Goal: Download file/media

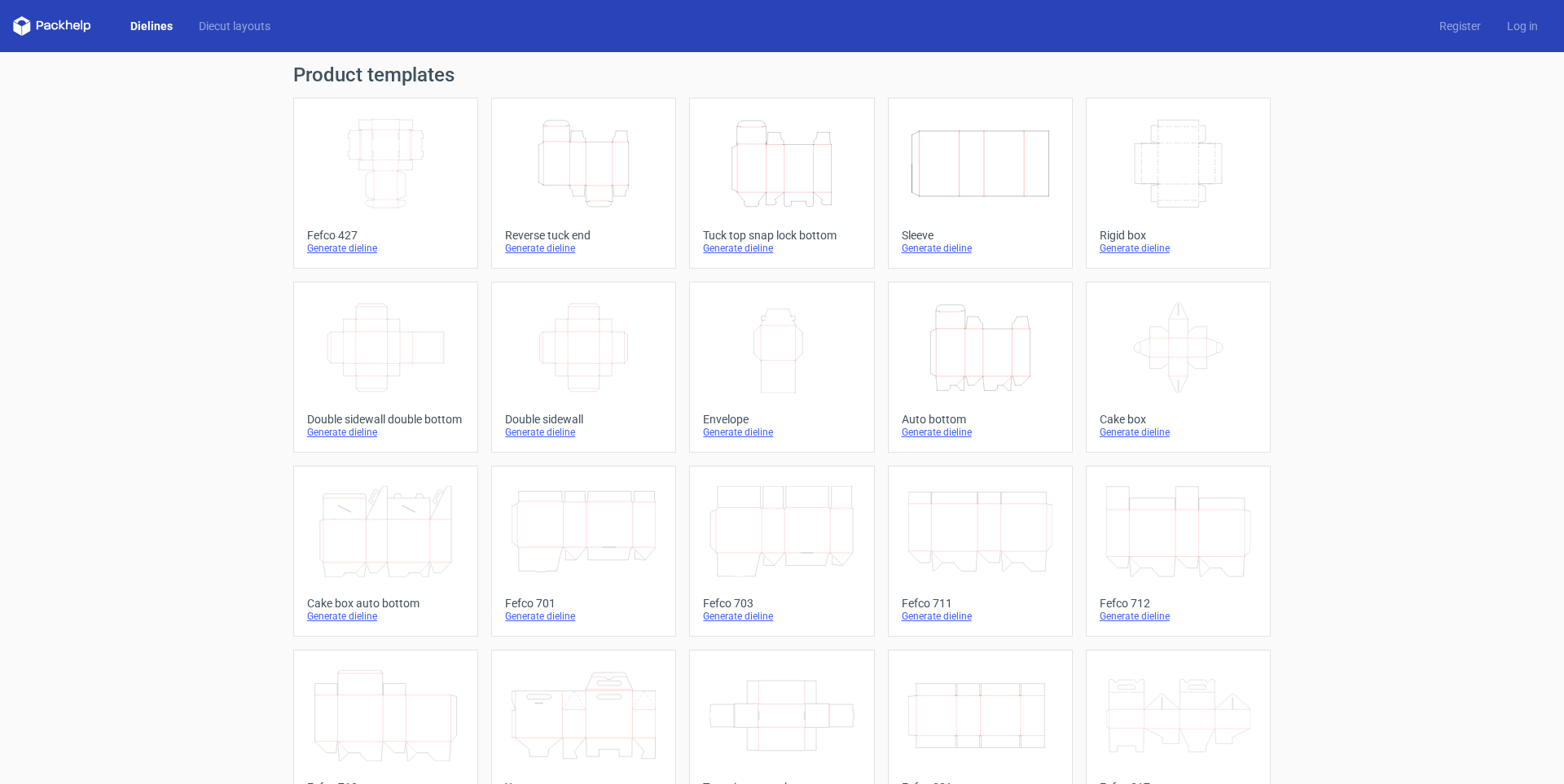
click at [554, 185] on icon "Height Depth Width" at bounding box center [584, 164] width 144 height 92
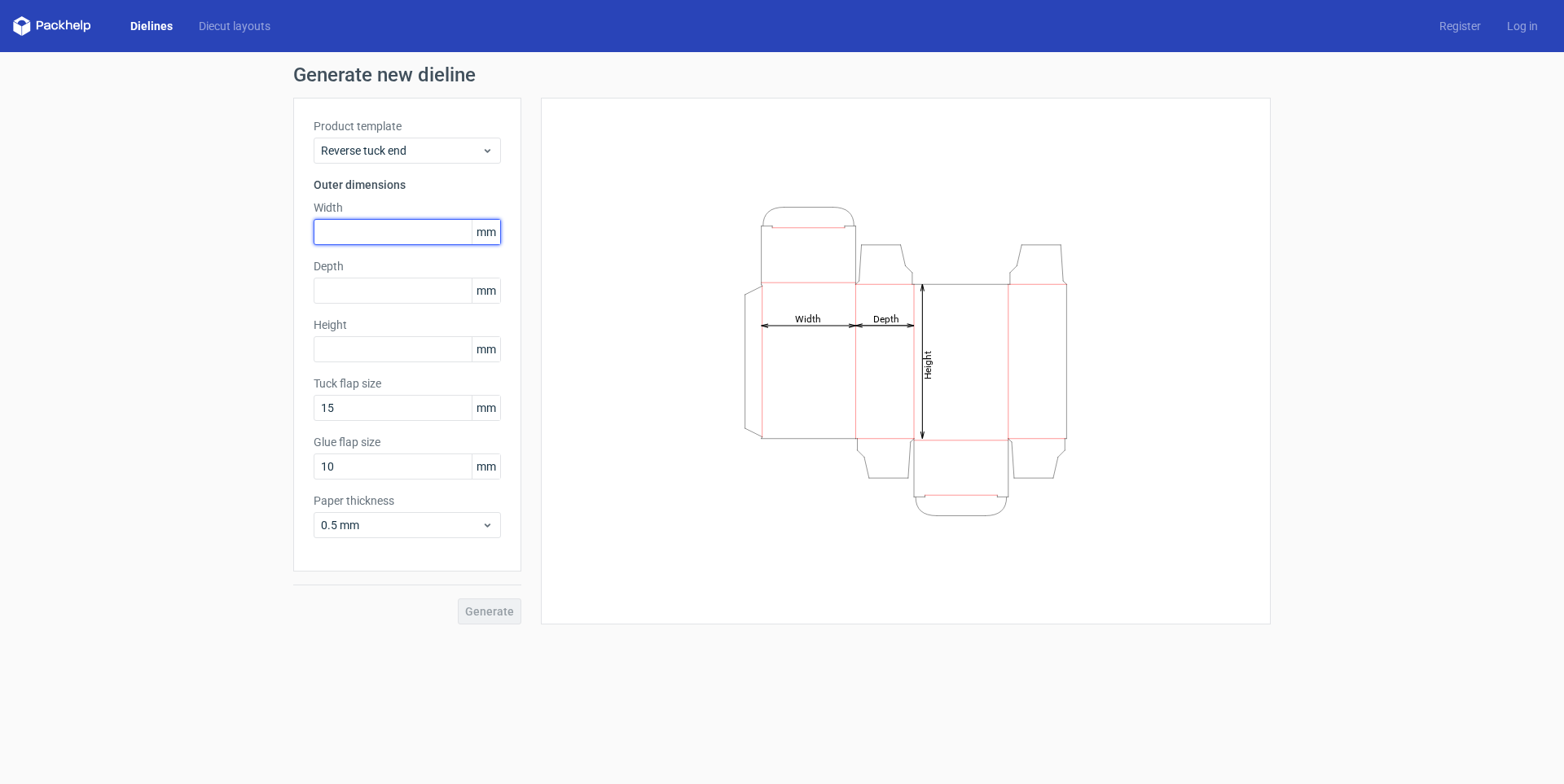
click at [413, 232] on input "text" at bounding box center [407, 232] width 187 height 26
type input "77"
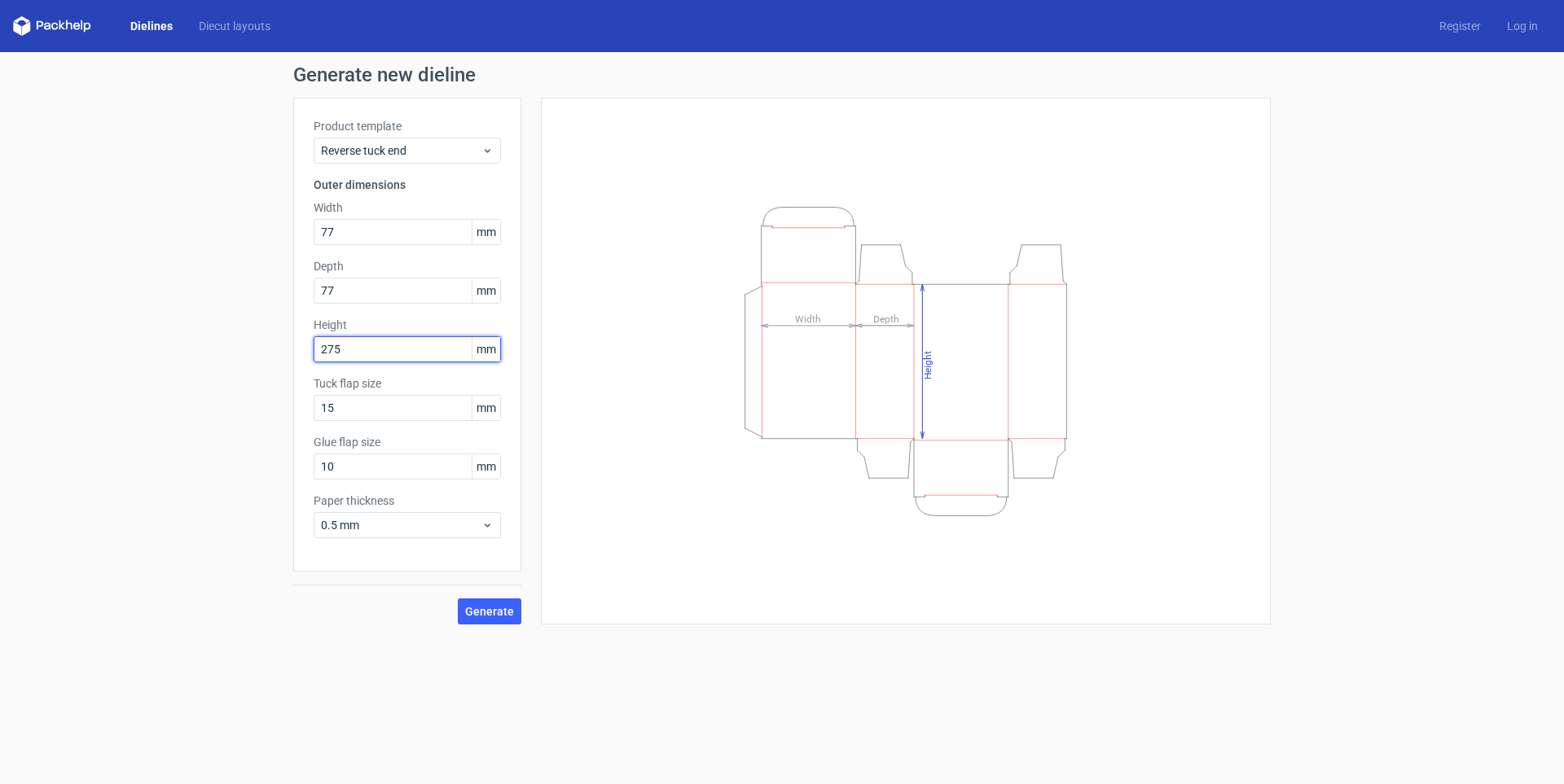
type input "275"
drag, startPoint x: 362, startPoint y: 468, endPoint x: 327, endPoint y: 452, distance: 38.5
click at [334, 459] on input "10" at bounding box center [407, 466] width 187 height 26
type input "1"
type input "15"
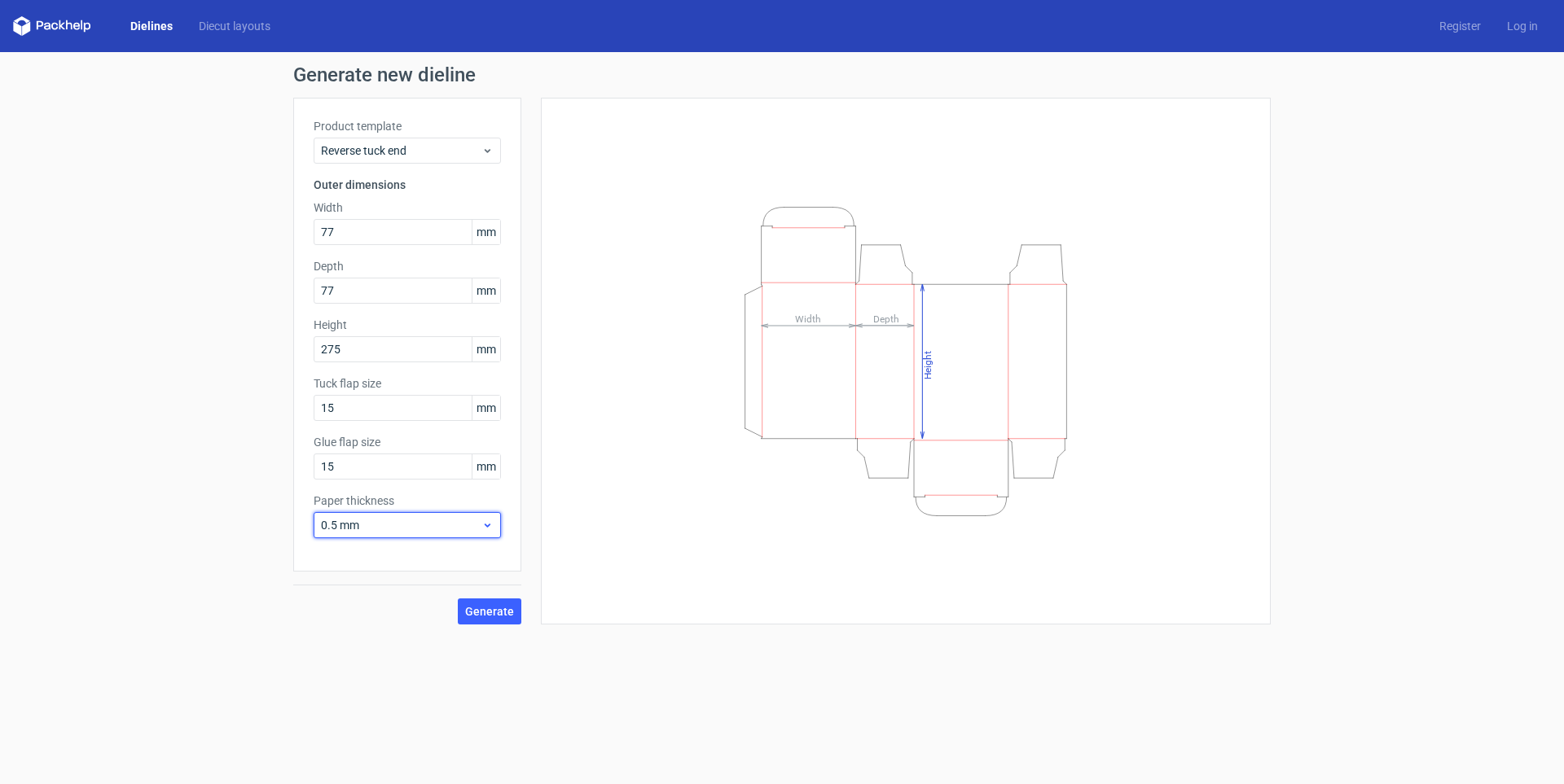
click at [374, 529] on span "0.5 mm" at bounding box center [401, 525] width 160 height 17
click at [373, 612] on div "1 mm" at bounding box center [408, 613] width 174 height 26
click at [502, 618] on button "Generate" at bounding box center [489, 612] width 63 height 26
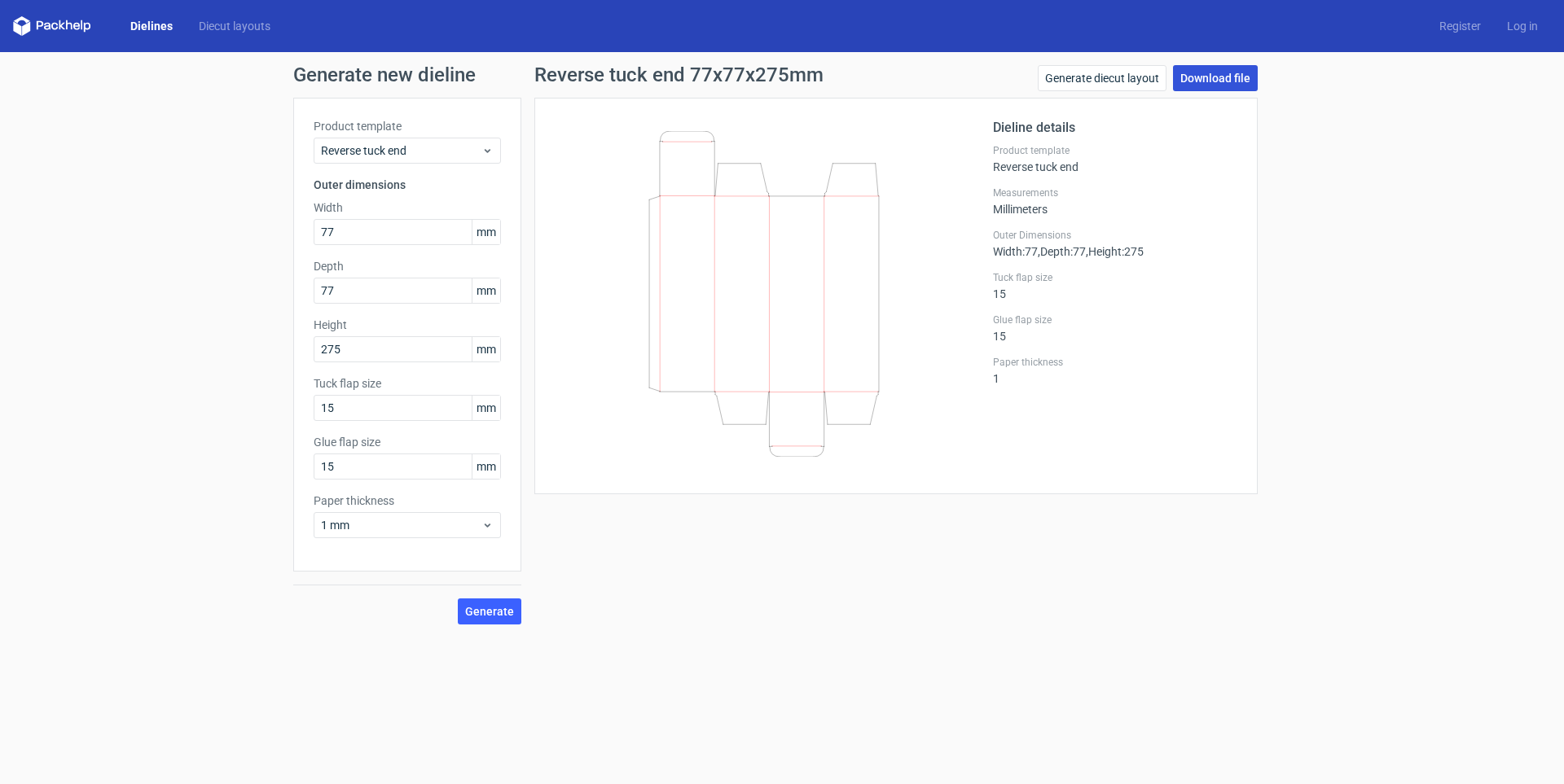
click at [1209, 82] on link "Download file" at bounding box center [1215, 78] width 84 height 26
